Goal: Task Accomplishment & Management: Manage account settings

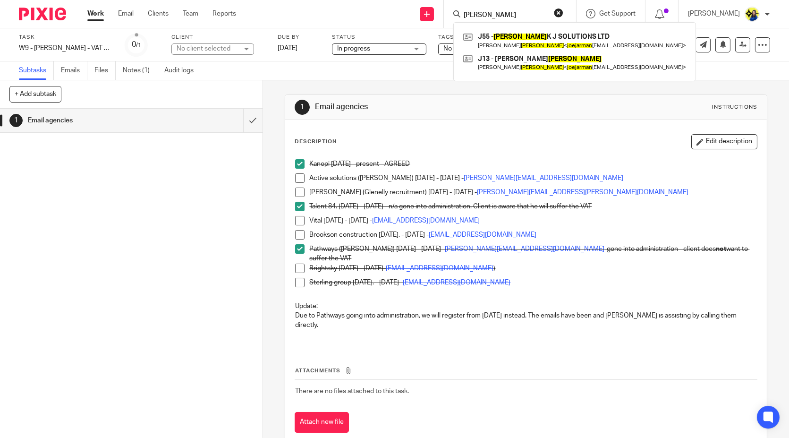
click at [492, 215] on div "Talent 84. [DATE] - [DATE] - n/a gone into administration. Client is aware that…" at bounding box center [532, 209] width 447 height 14
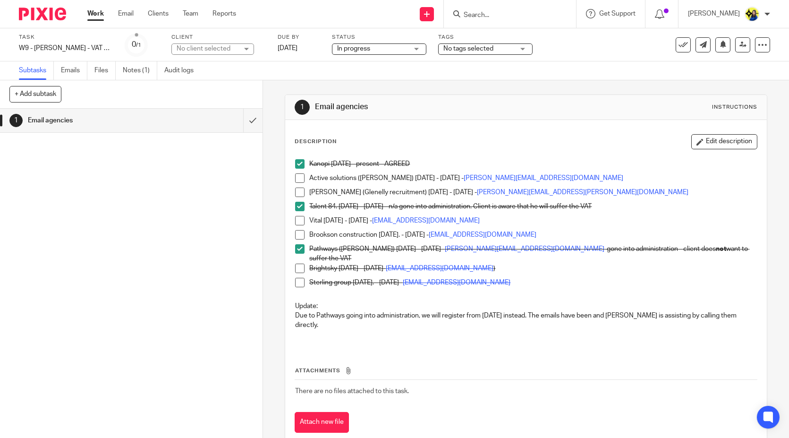
click at [490, 220] on p "Vital 17-05-23 - 05-07-23 - HeadOffice@vital.uk.com" at bounding box center [532, 220] width 447 height 9
click at [295, 218] on span at bounding box center [299, 220] width 9 height 9
click at [490, 218] on p "Vital 17-05-23 - 05-07-23 - HeadOffice@vital.uk.com" at bounding box center [532, 220] width 447 height 9
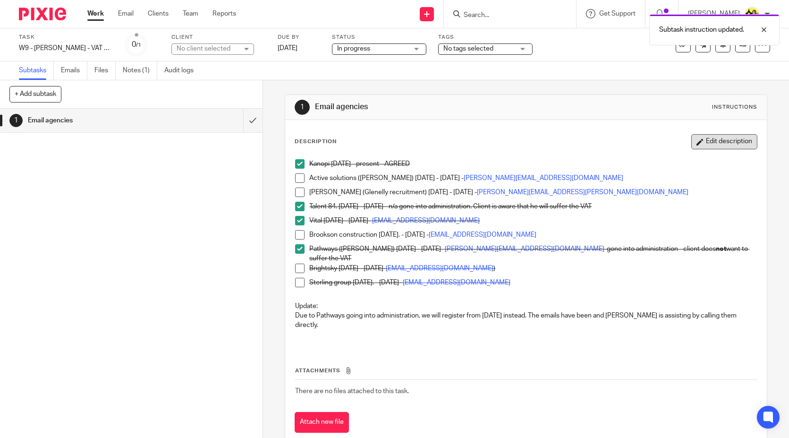
click at [711, 139] on button "Edit description" at bounding box center [724, 141] width 66 height 15
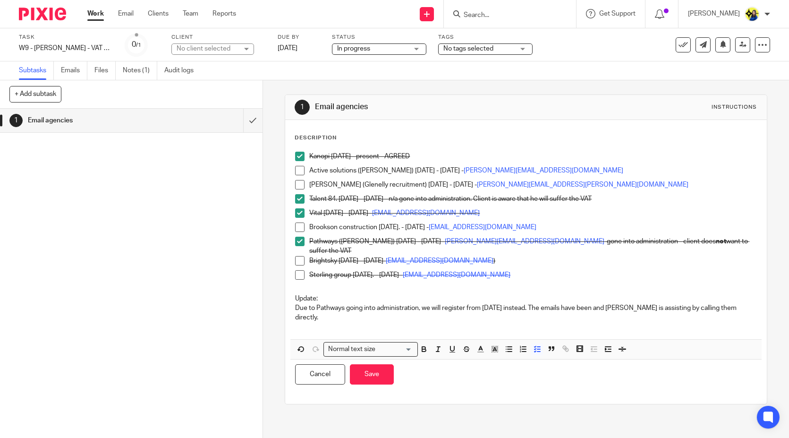
click at [498, 211] on p "Vital 17-05-23 - 05-07-23 - HeadOffice@vital.uk.com" at bounding box center [532, 212] width 447 height 9
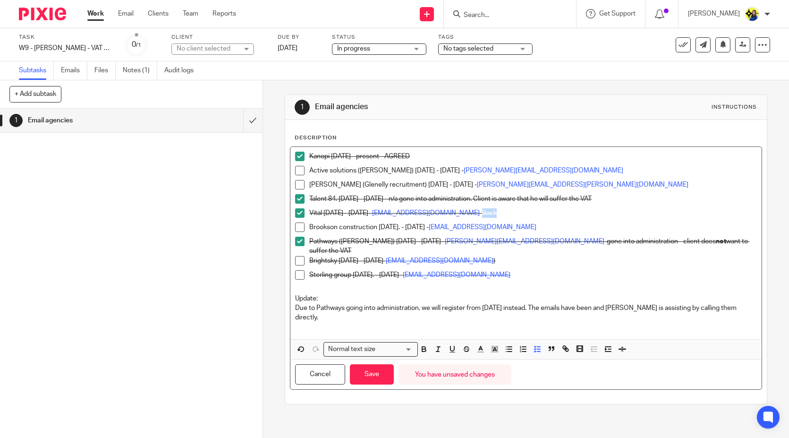
drag, startPoint x: 487, startPoint y: 211, endPoint x: 467, endPoint y: 210, distance: 20.3
click at [467, 210] on p "Vital 17-05-23 - 05-07-23 - HeadOffice@vital.uk.com -Back" at bounding box center [532, 212] width 447 height 9
click at [463, 348] on button "button" at bounding box center [466, 349] width 12 height 12
click at [497, 209] on p "Vital 17-05-23 - 05-07-23 - HeadOffice@vital.uk.com - Back" at bounding box center [532, 212] width 447 height 9
click at [495, 212] on p "Vital 17-05-23 - 05-07-23 - HeadOffice@vital.uk.com -Back" at bounding box center [532, 212] width 447 height 9
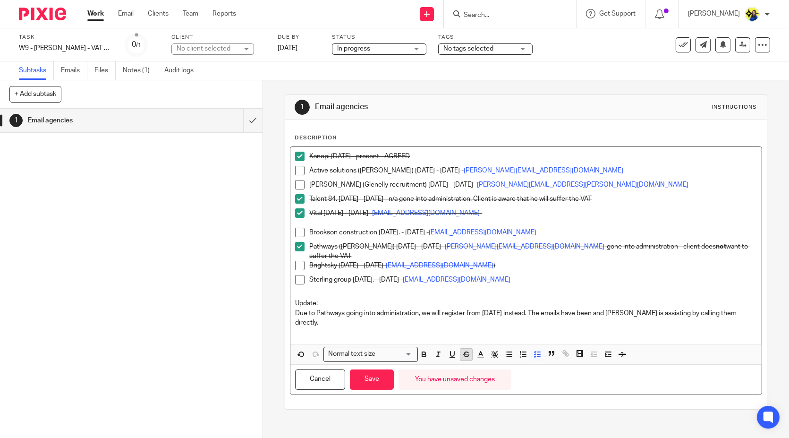
click at [466, 352] on icon "button" at bounding box center [466, 354] width 9 height 9
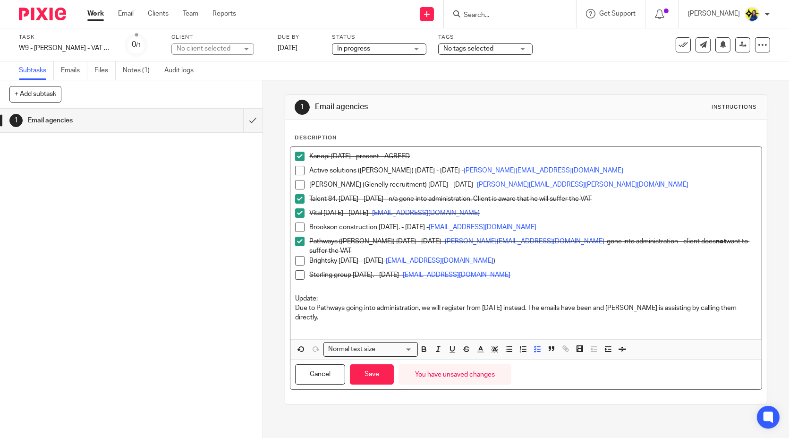
click at [364, 313] on p "Due to Pathways going into administration, we will register from 24th March 202…" at bounding box center [525, 312] width 461 height 19
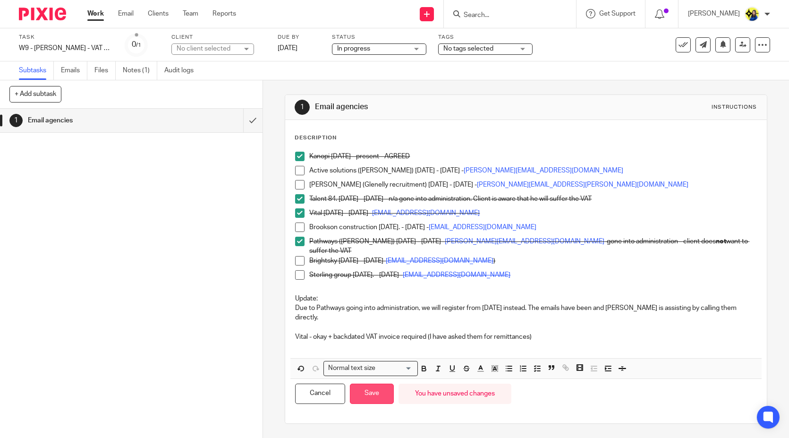
click at [376, 391] on button "Save" at bounding box center [372, 393] width 44 height 20
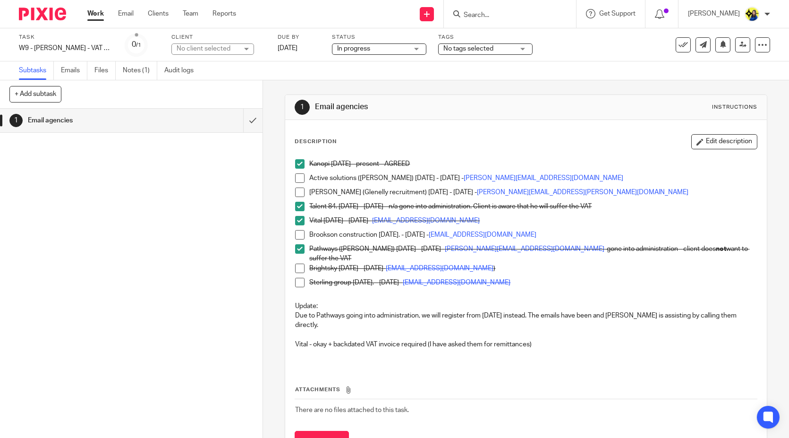
click at [94, 16] on link "Work" at bounding box center [95, 13] width 17 height 9
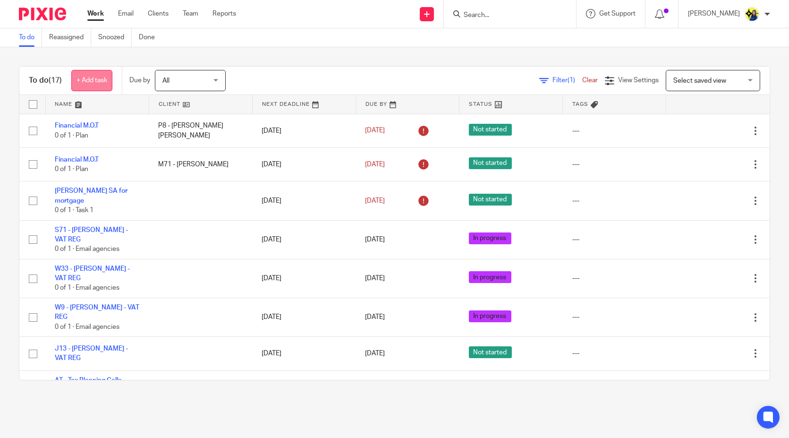
click at [84, 78] on link "+ Add task" at bounding box center [91, 80] width 41 height 21
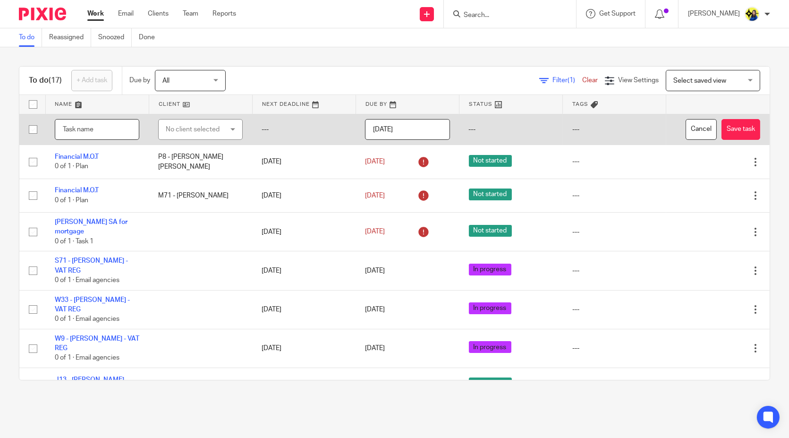
click at [102, 127] on input "text" at bounding box center [97, 129] width 85 height 21
type input "M4 - MULHERON ENGINEERING LTD - GROSS CIS APPLICATION"
click at [425, 133] on input "2025-08-19" at bounding box center [407, 129] width 85 height 21
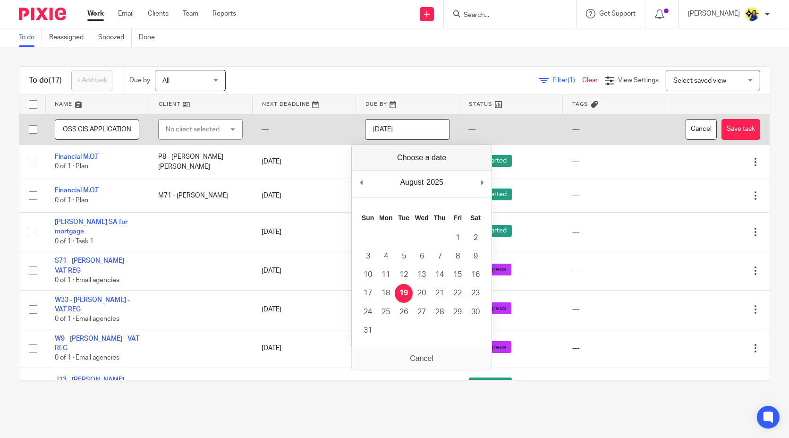
scroll to position [0, 0]
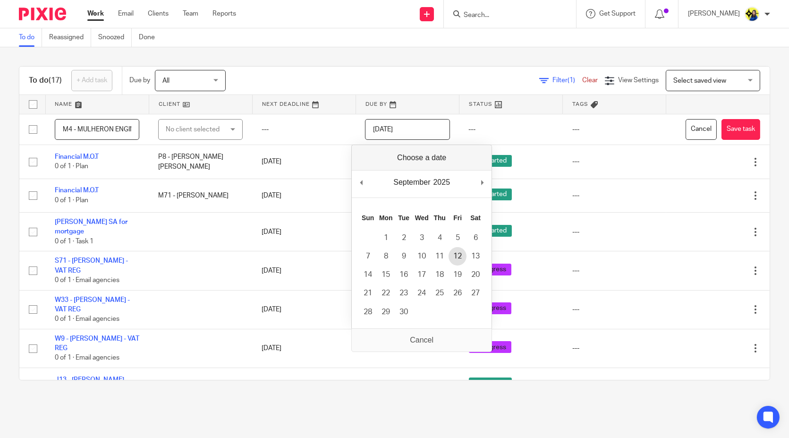
type input "2025-09-12"
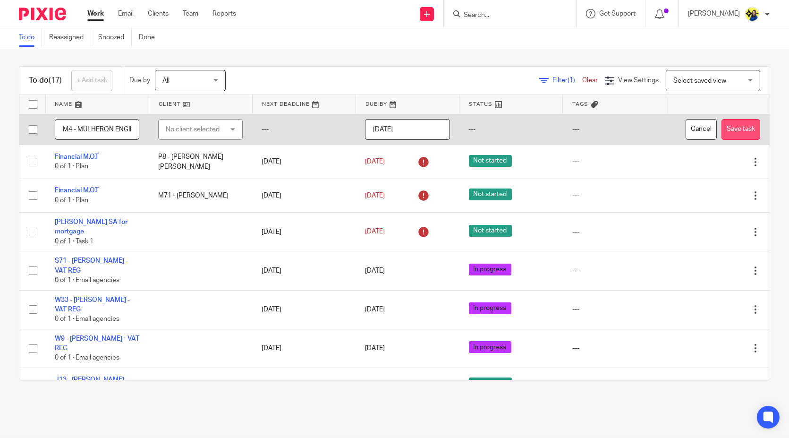
click at [722, 128] on button "Save task" at bounding box center [741, 129] width 39 height 21
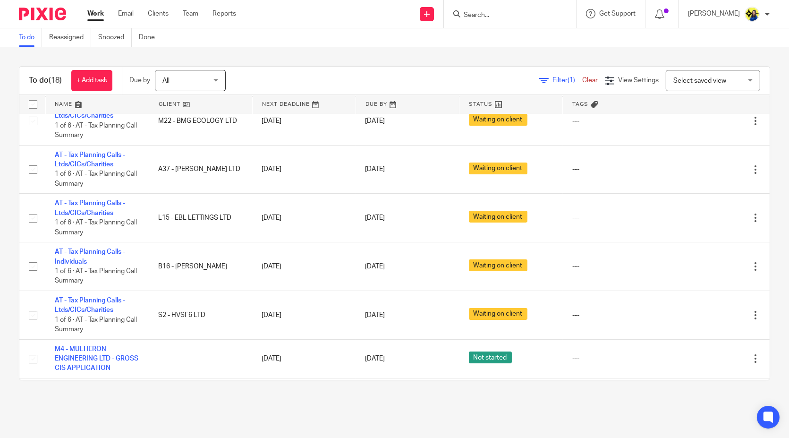
scroll to position [513, 0]
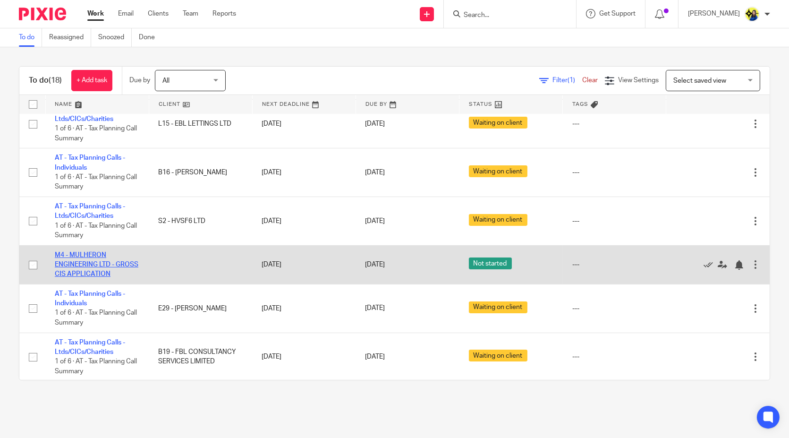
click at [84, 260] on link "M4 - MULHERON ENGINEERING LTD - GROSS CIS APPLICATION" at bounding box center [97, 265] width 84 height 26
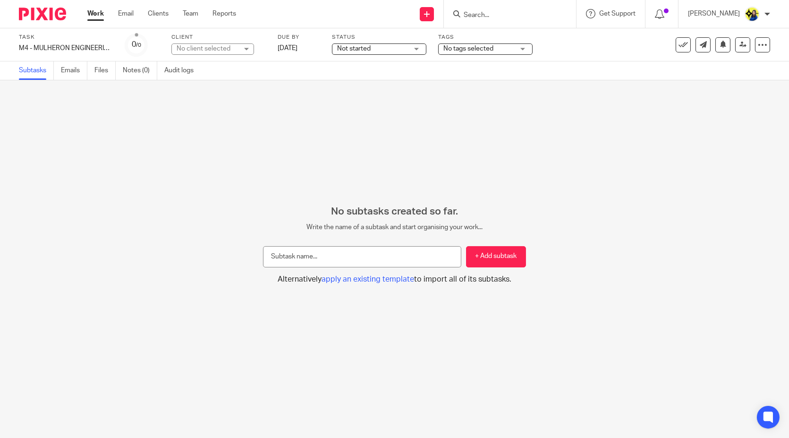
click at [193, 152] on div "No subtasks created so far. Write the name of a subtask and start organising yo…" at bounding box center [394, 259] width 789 height 358
click at [370, 43] on div "Status Not started Not started Not started You can start work In progress Queri…" at bounding box center [379, 45] width 94 height 23
click at [382, 44] on span "Not started" at bounding box center [372, 49] width 71 height 10
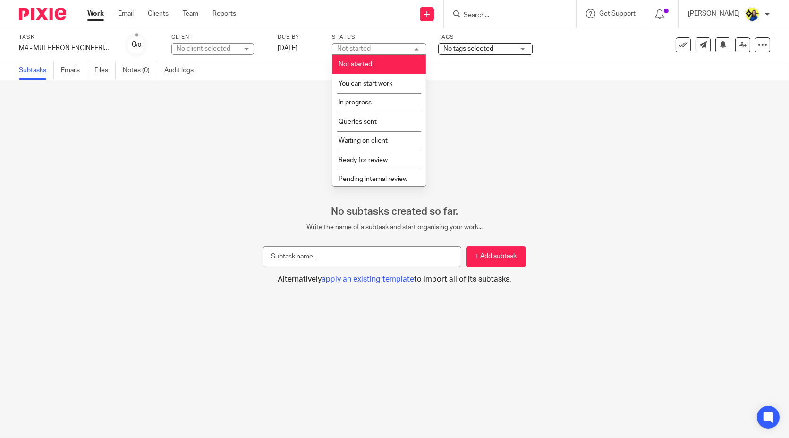
click at [383, 48] on div "Not started Not started" at bounding box center [379, 48] width 94 height 11
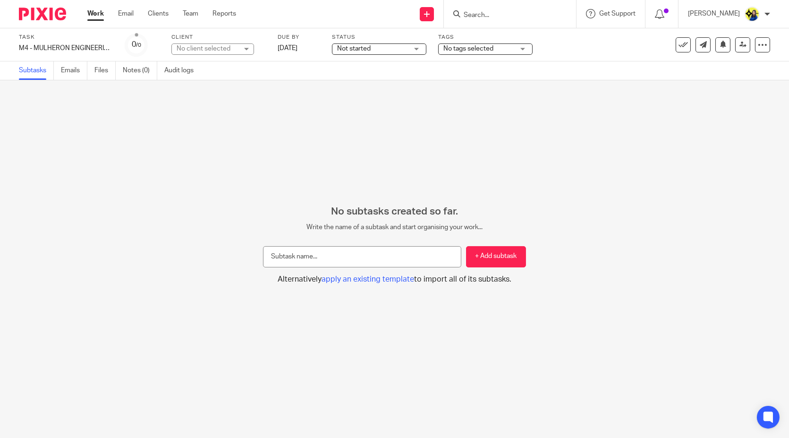
click at [382, 48] on span "Not started" at bounding box center [372, 49] width 71 height 10
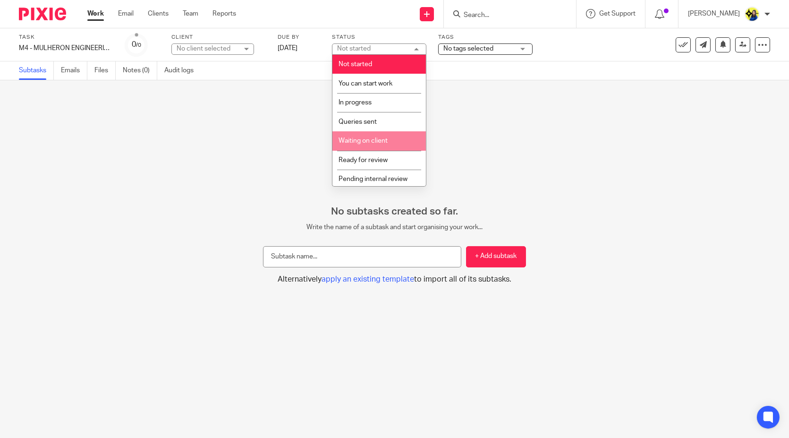
click at [387, 143] on li "Waiting on client" at bounding box center [379, 140] width 94 height 19
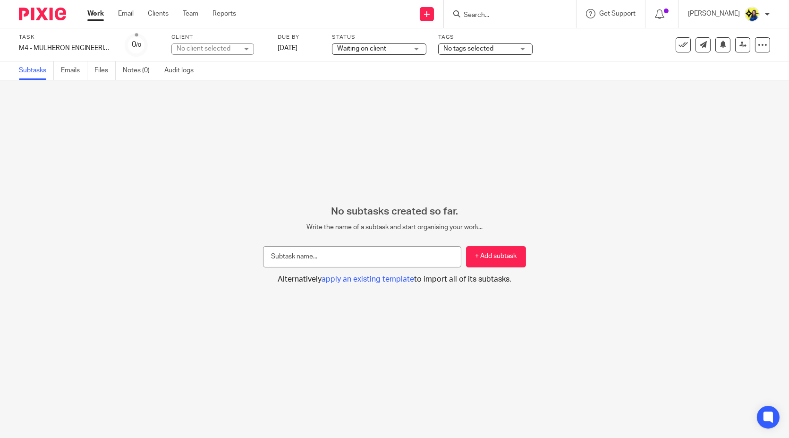
click at [185, 141] on div "No subtasks created so far. Write the name of a subtask and start organising yo…" at bounding box center [394, 259] width 789 height 358
drag, startPoint x: 81, startPoint y: 144, endPoint x: 544, endPoint y: 265, distance: 478.6
click at [82, 144] on div "No subtasks created so far. Write the name of a subtask and start organising yo…" at bounding box center [394, 259] width 789 height 358
click at [496, 254] on button "+ Add subtask" at bounding box center [496, 256] width 60 height 21
click at [391, 253] on input "text" at bounding box center [362, 256] width 198 height 21
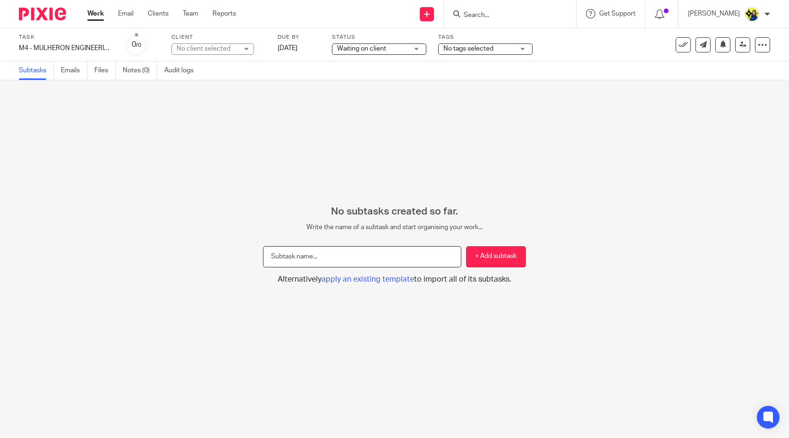
click at [391, 253] on input "text" at bounding box center [362, 256] width 198 height 21
type input "A"
type input "S"
type input "R"
type input "e"
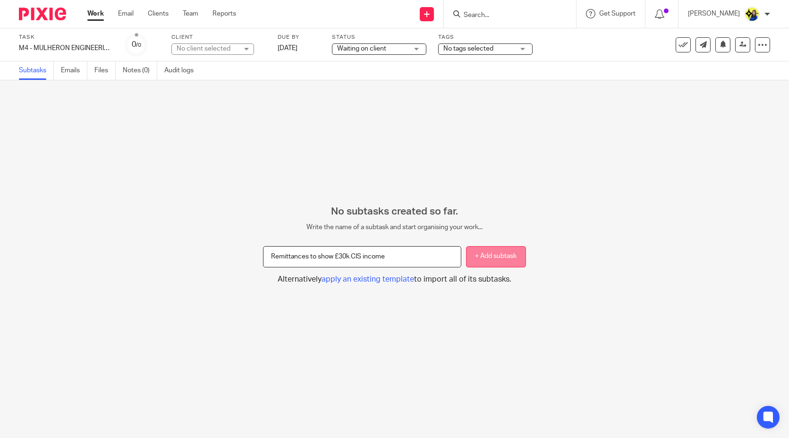
type input "Remittances to show £30k CIS income"
click at [480, 256] on button "+ Add subtask" at bounding box center [496, 256] width 60 height 21
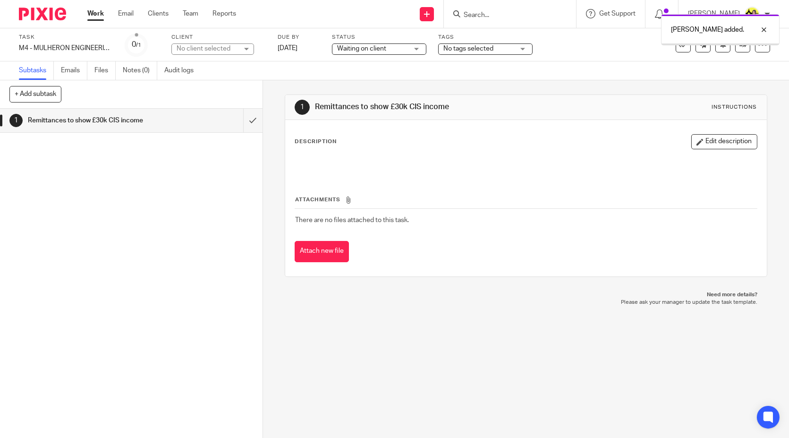
click at [227, 189] on div "1 Remittances to show £30k CIS income" at bounding box center [131, 273] width 263 height 329
click at [366, 157] on div at bounding box center [525, 164] width 471 height 21
click at [709, 139] on button "Edit description" at bounding box center [724, 141] width 66 height 15
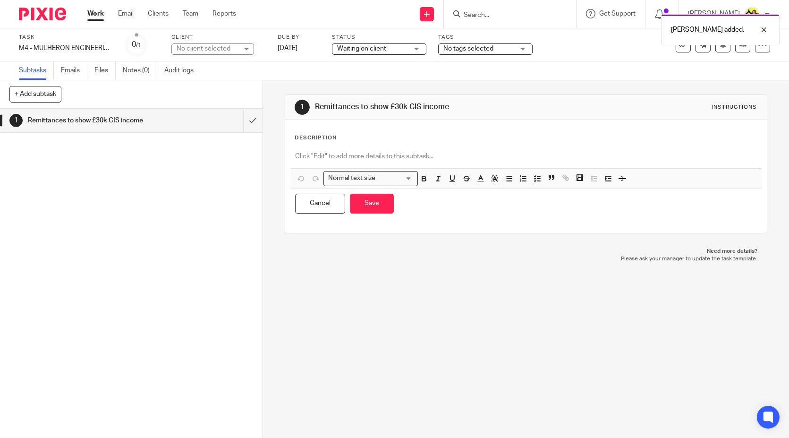
click at [404, 148] on div at bounding box center [525, 157] width 471 height 21
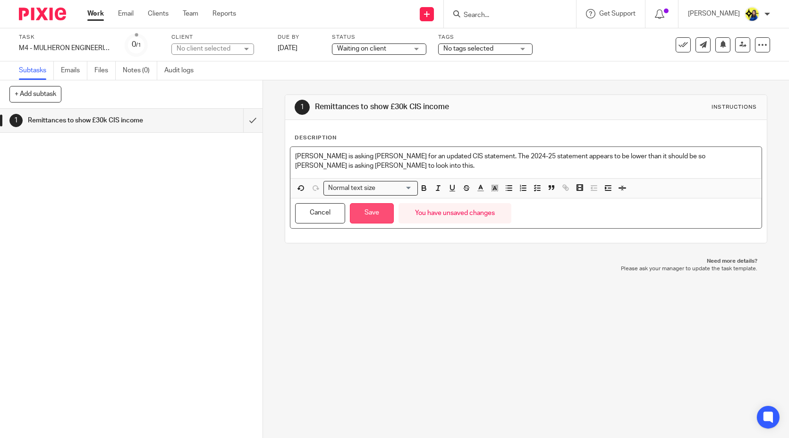
click at [378, 215] on button "Save" at bounding box center [372, 213] width 44 height 20
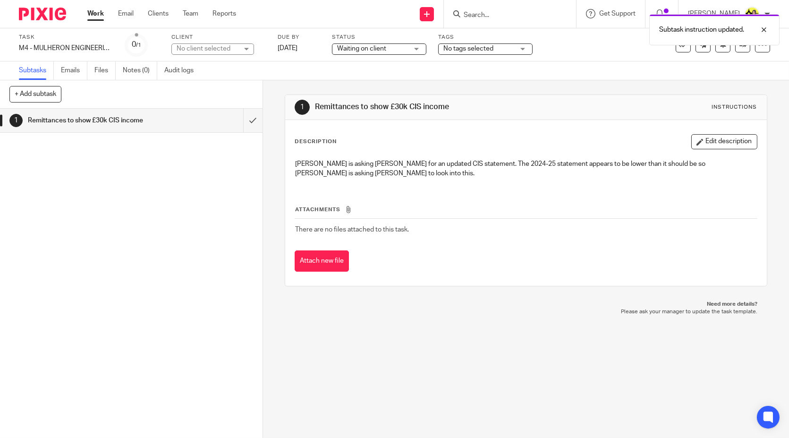
click at [429, 346] on div "1 Remittances to show £30k CIS income Instructions Description Edit description…" at bounding box center [526, 259] width 526 height 358
click at [189, 274] on div "1 Remittances to show £30k CIS income" at bounding box center [131, 273] width 263 height 329
click at [201, 216] on div "1 Remittances to show £30k CIS income" at bounding box center [131, 273] width 263 height 329
click at [534, 13] on input "Search" at bounding box center [505, 15] width 85 height 9
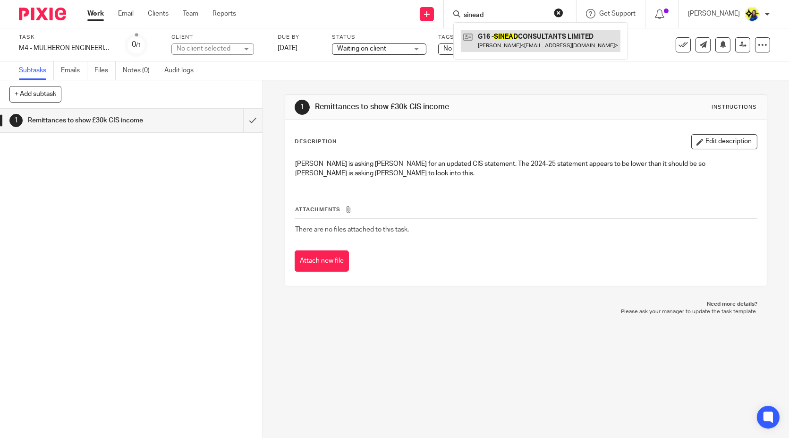
type input "sinead"
click at [546, 40] on link at bounding box center [541, 41] width 160 height 22
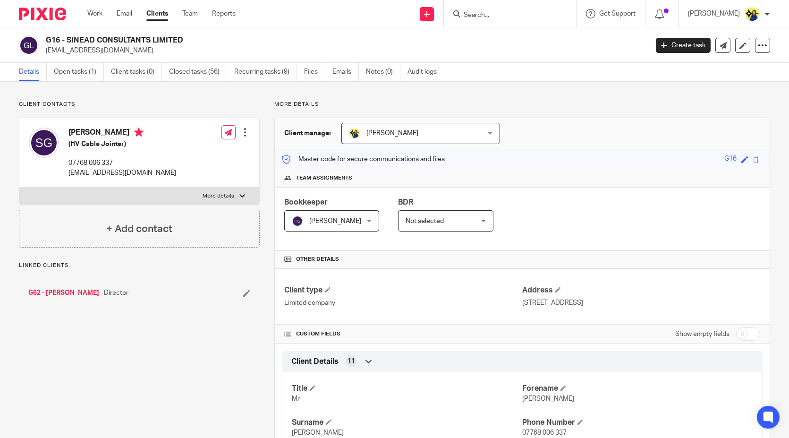
drag, startPoint x: 162, startPoint y: 107, endPoint x: 87, endPoint y: 84, distance: 78.7
click at [147, 102] on p "Client contacts" at bounding box center [139, 105] width 241 height 8
click at [83, 75] on link "Open tasks (1)" at bounding box center [79, 72] width 50 height 18
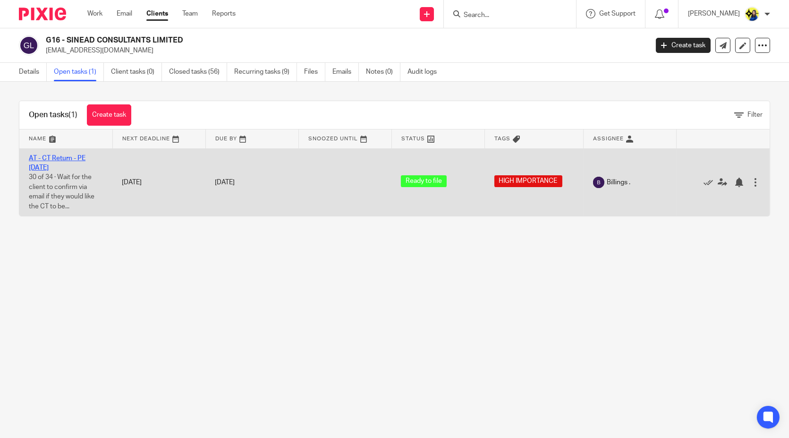
click at [68, 158] on link "AT - CT Return - PE [DATE]" at bounding box center [57, 163] width 57 height 16
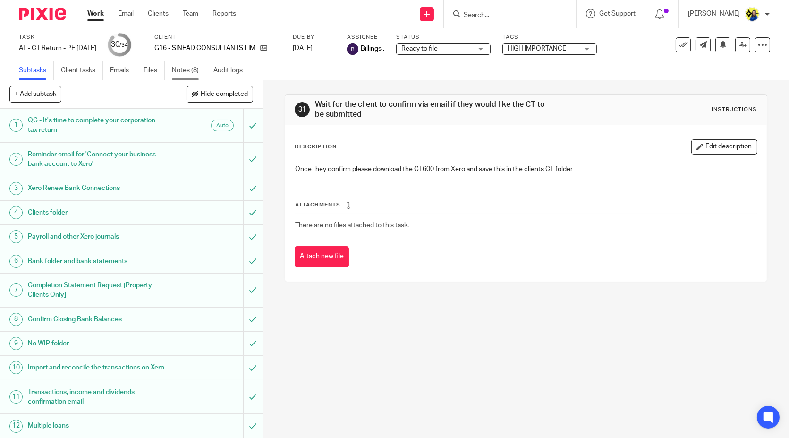
click at [197, 69] on link "Notes (8)" at bounding box center [189, 70] width 34 height 18
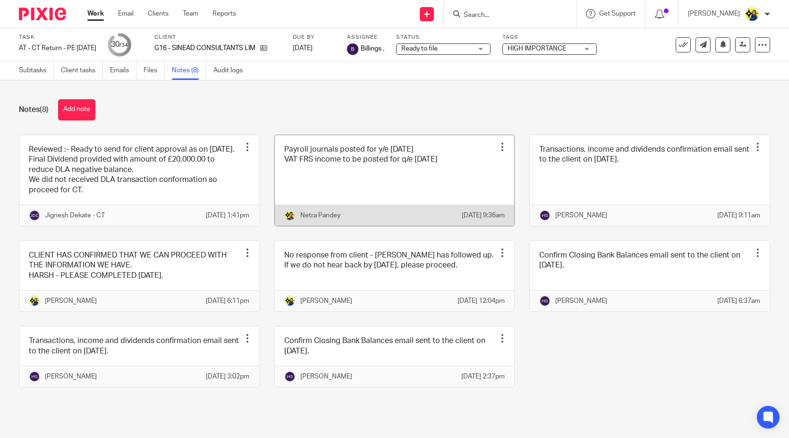
scroll to position [21, 0]
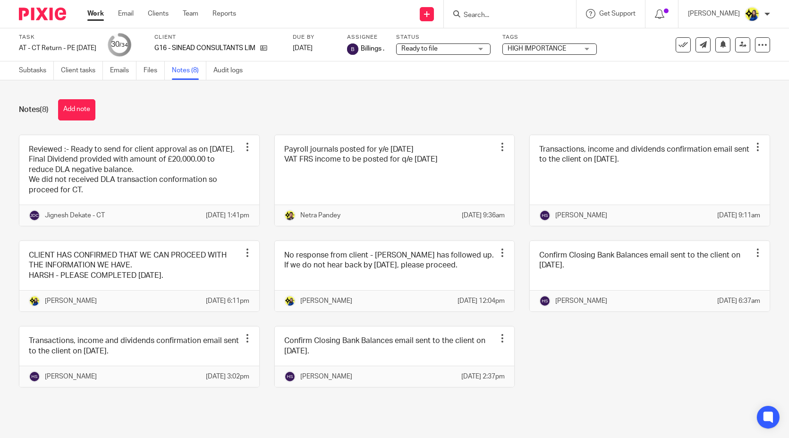
click at [548, 12] on input "Search" at bounding box center [505, 15] width 85 height 9
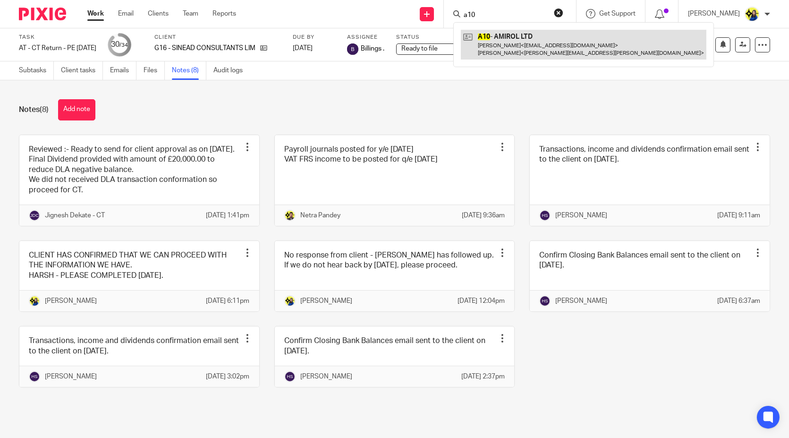
type input "a10"
click at [564, 38] on link at bounding box center [584, 44] width 246 height 29
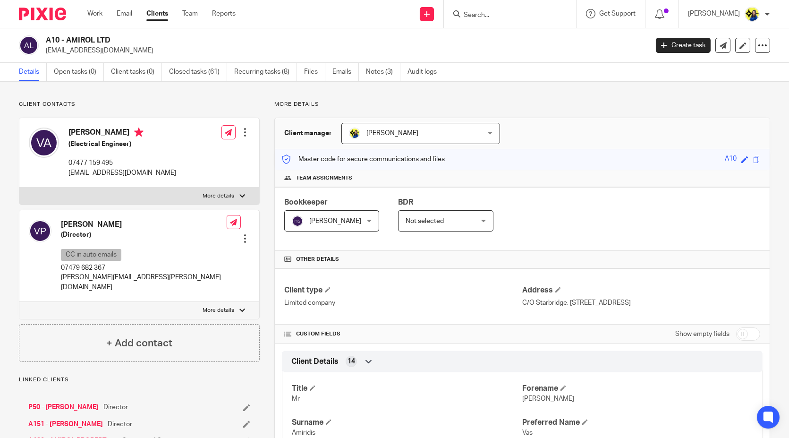
scroll to position [52, 0]
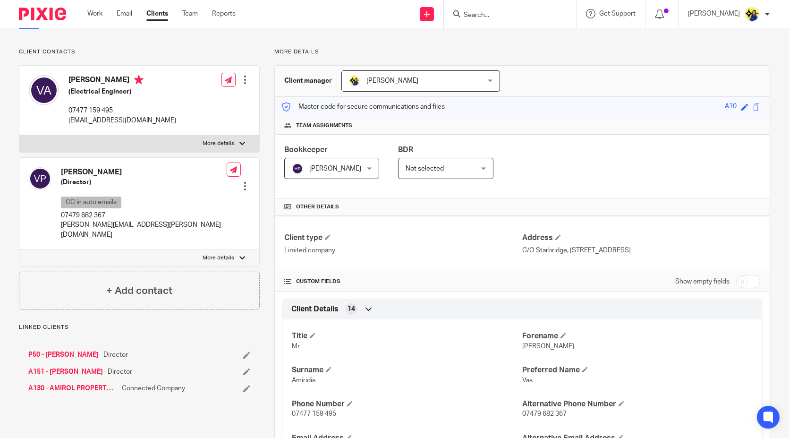
click at [77, 383] on link "A130 - AMIROL PROPERTY LTD" at bounding box center [72, 387] width 89 height 9
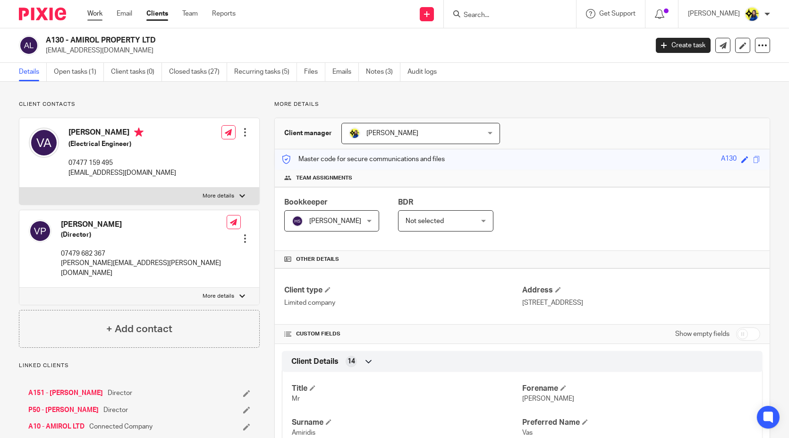
click at [90, 12] on link "Work" at bounding box center [94, 13] width 15 height 9
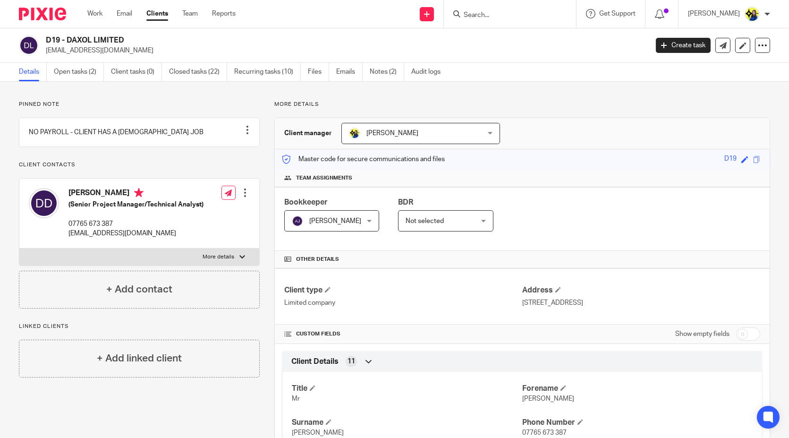
scroll to position [713, 0]
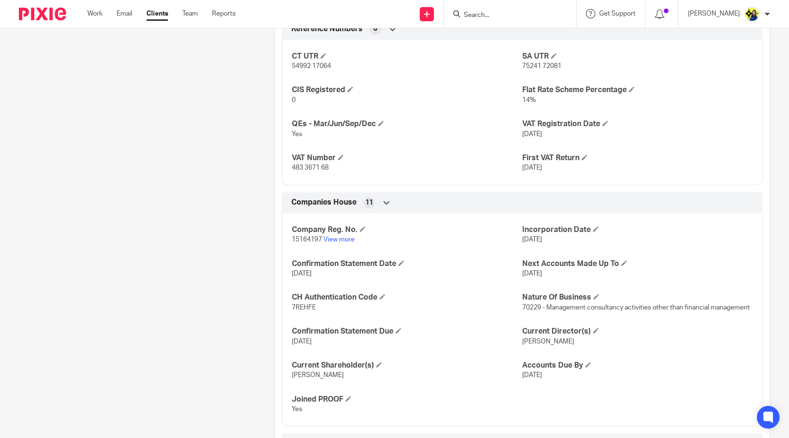
click at [548, 17] on input "Search" at bounding box center [505, 15] width 85 height 9
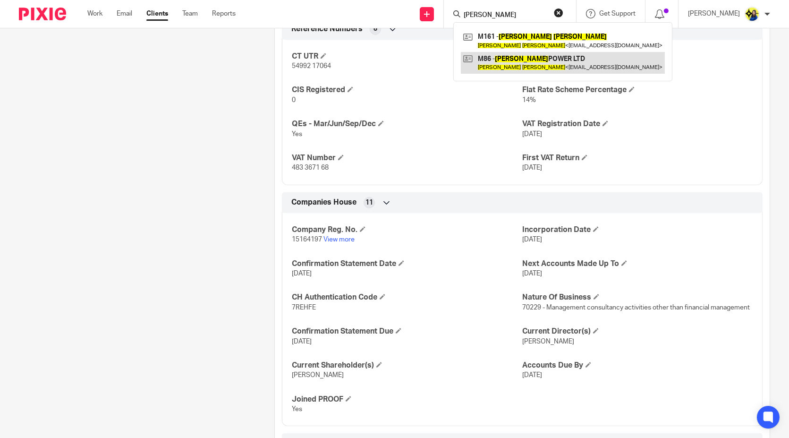
type input "[PERSON_NAME]"
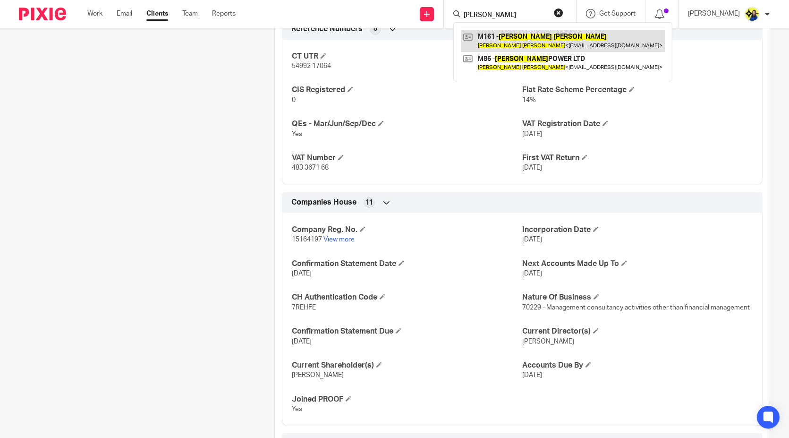
click at [573, 41] on link at bounding box center [563, 41] width 204 height 22
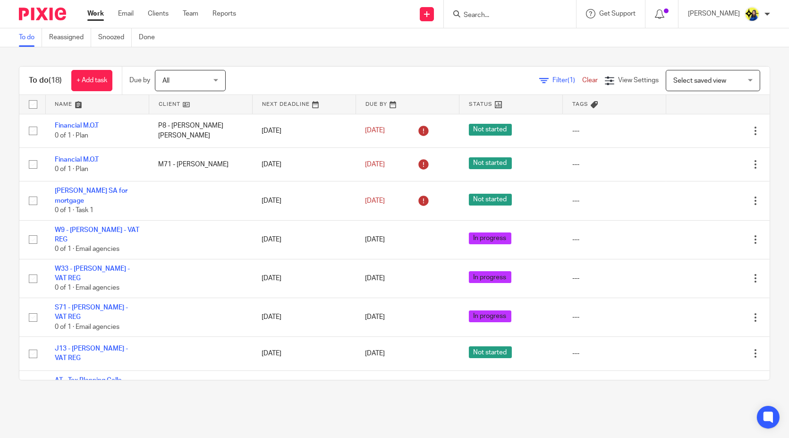
click at [542, 17] on input "Search" at bounding box center [505, 15] width 85 height 9
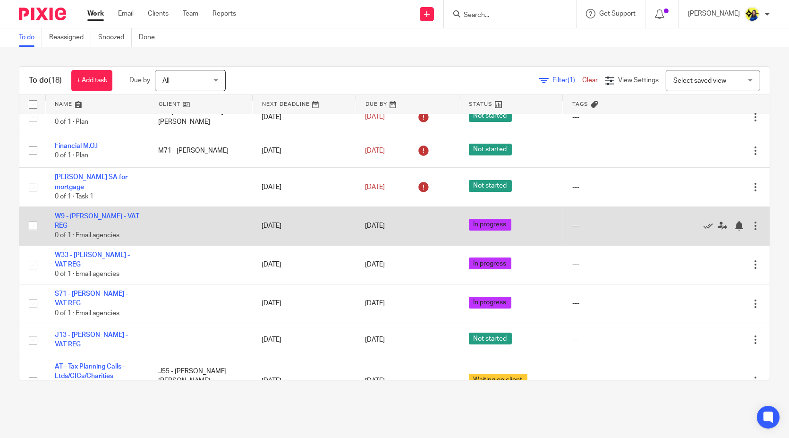
scroll to position [52, 0]
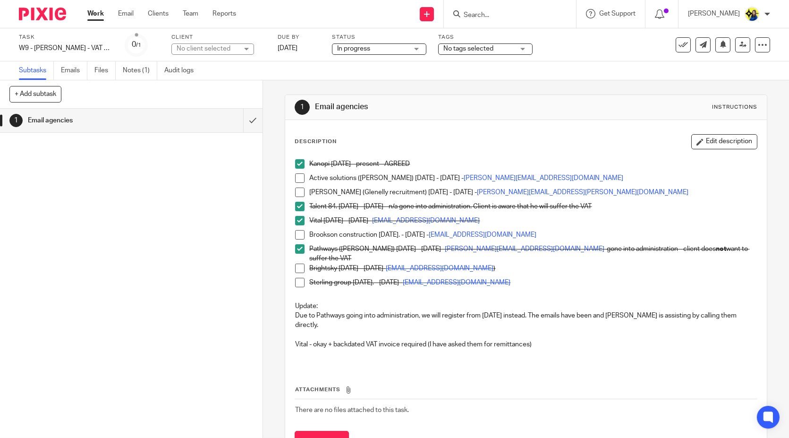
click at [298, 177] on span at bounding box center [299, 177] width 9 height 9
drag, startPoint x: 451, startPoint y: 334, endPoint x: 459, endPoint y: 330, distance: 8.7
click at [451, 340] on p "Vital - okay + backdated VAT invoice required (I have asked them for remittance…" at bounding box center [525, 344] width 461 height 9
click at [733, 141] on button "Edit description" at bounding box center [724, 141] width 66 height 15
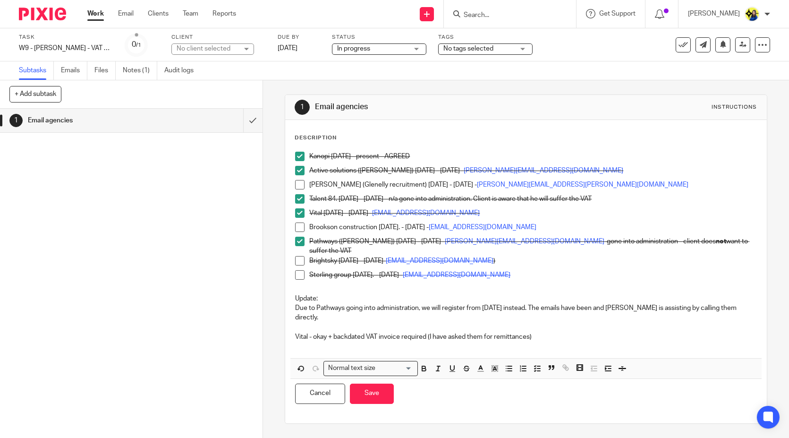
click at [558, 332] on p "Vital - okay + backdated VAT invoice required (I have asked them for remittance…" at bounding box center [525, 336] width 461 height 9
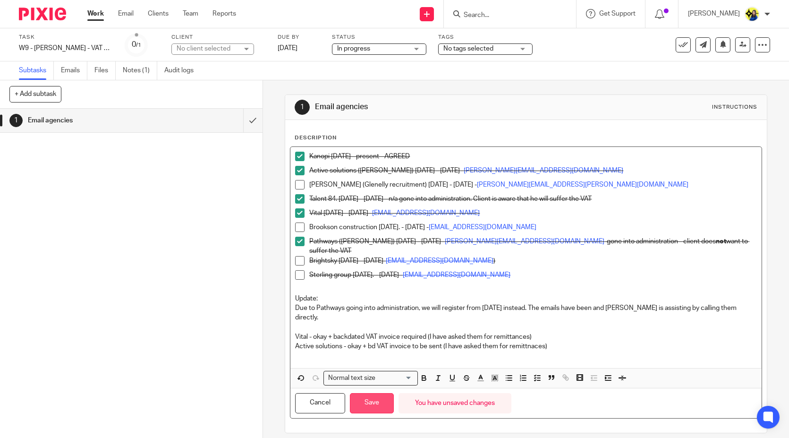
click at [366, 399] on button "Save" at bounding box center [372, 403] width 44 height 20
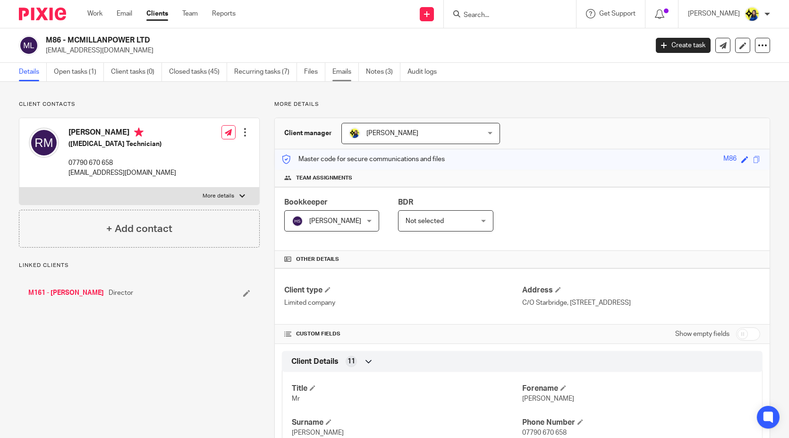
click at [351, 76] on link "Emails" at bounding box center [345, 72] width 26 height 18
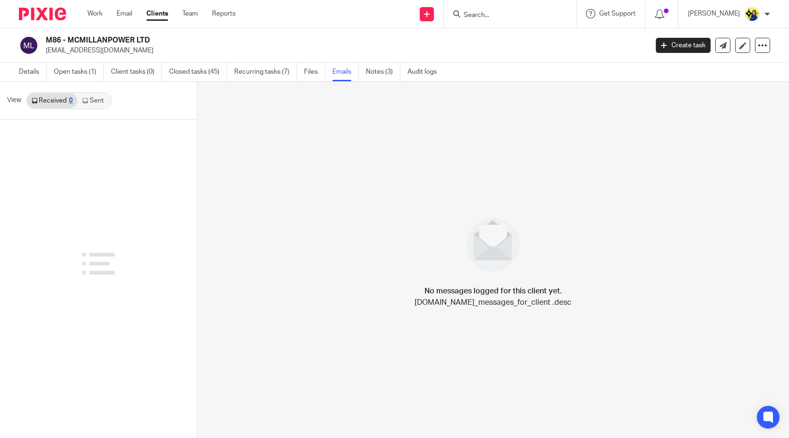
click at [98, 95] on link "Sent" at bounding box center [93, 100] width 33 height 15
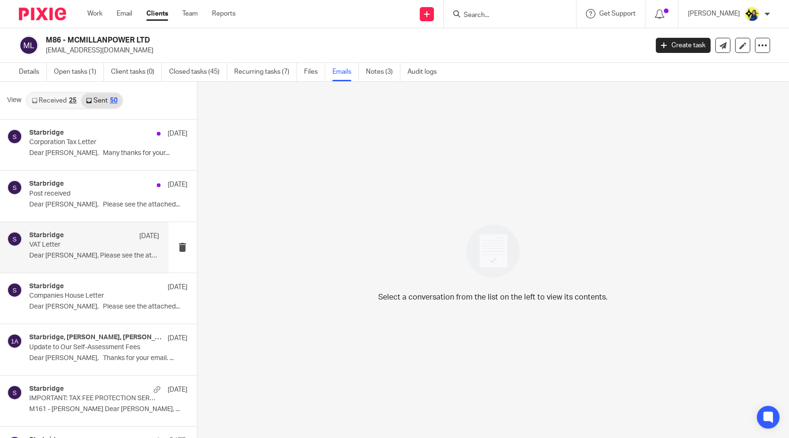
scroll to position [52, 0]
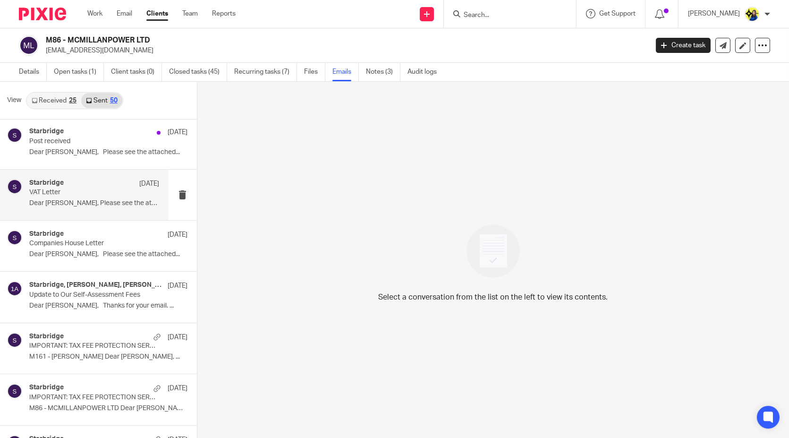
click at [92, 187] on div "Starbridge [DATE]" at bounding box center [94, 183] width 130 height 9
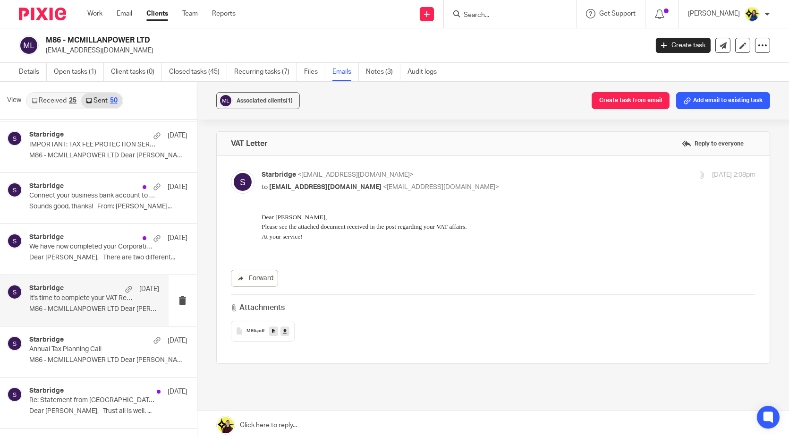
scroll to position [367, 0]
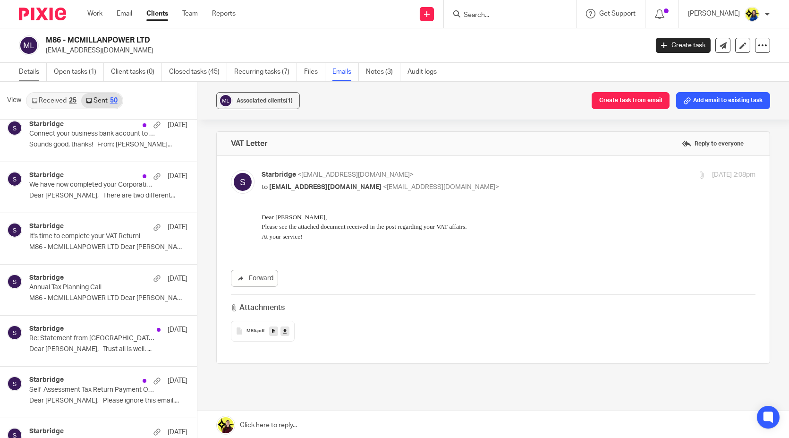
click at [42, 67] on link "Details" at bounding box center [33, 72] width 28 height 18
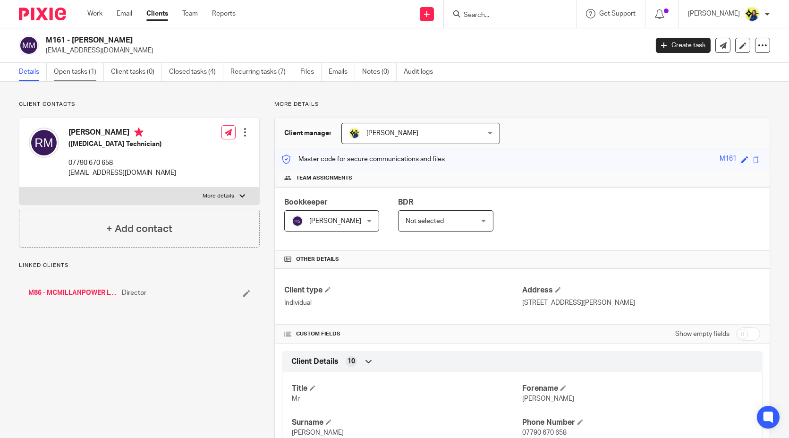
click at [81, 76] on link "Open tasks (1)" at bounding box center [79, 72] width 50 height 18
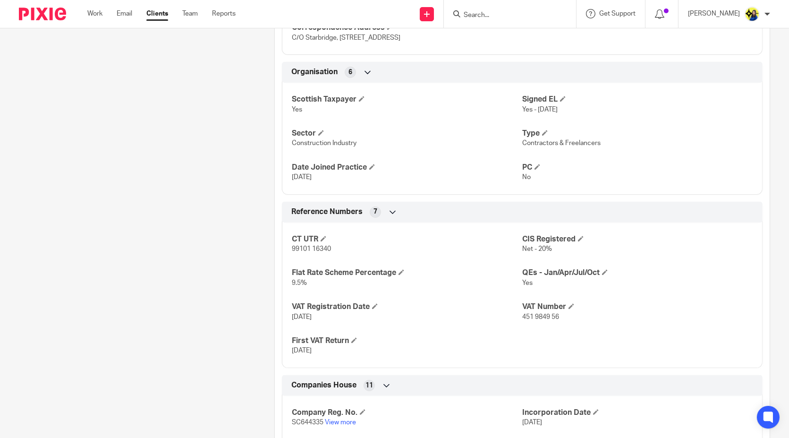
scroll to position [577, 0]
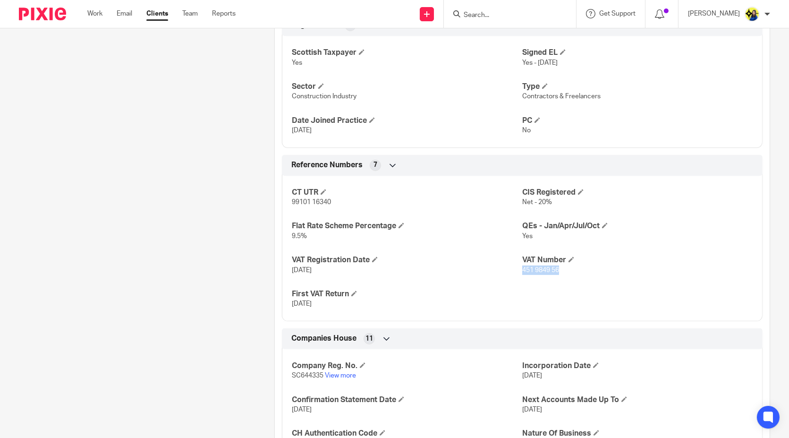
drag, startPoint x: 539, startPoint y: 274, endPoint x: 518, endPoint y: 274, distance: 21.3
click at [518, 274] on div "CT UTR 99101 16340 CIS Registered Net - 20% Flat Rate Scheme Percentage 9.5% QE…" at bounding box center [522, 245] width 481 height 153
copy span "451 9849 56"
click at [522, 13] on input "Search" at bounding box center [505, 15] width 85 height 9
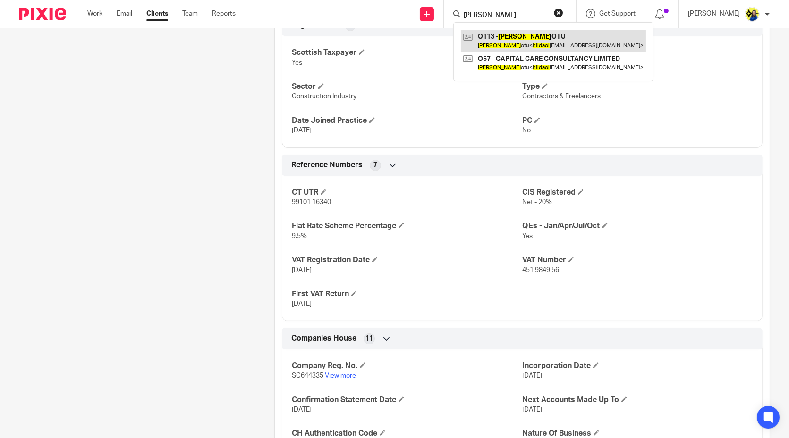
type input "[PERSON_NAME]"
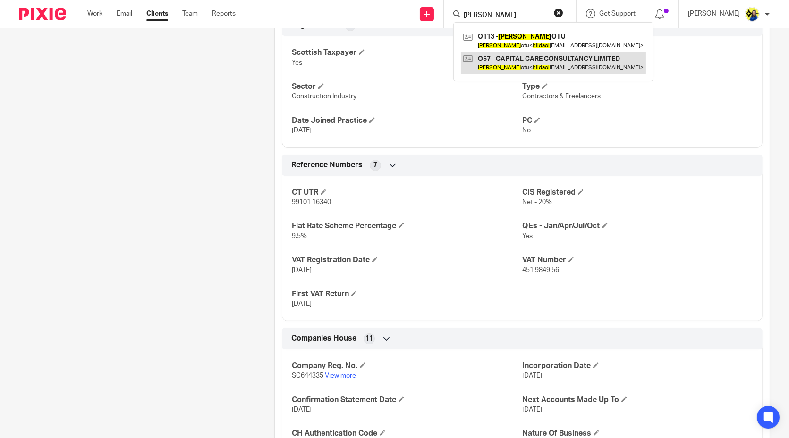
drag, startPoint x: 541, startPoint y: 45, endPoint x: 538, endPoint y: 58, distance: 13.5
click at [541, 44] on link at bounding box center [553, 41] width 185 height 22
